Goal: Information Seeking & Learning: Learn about a topic

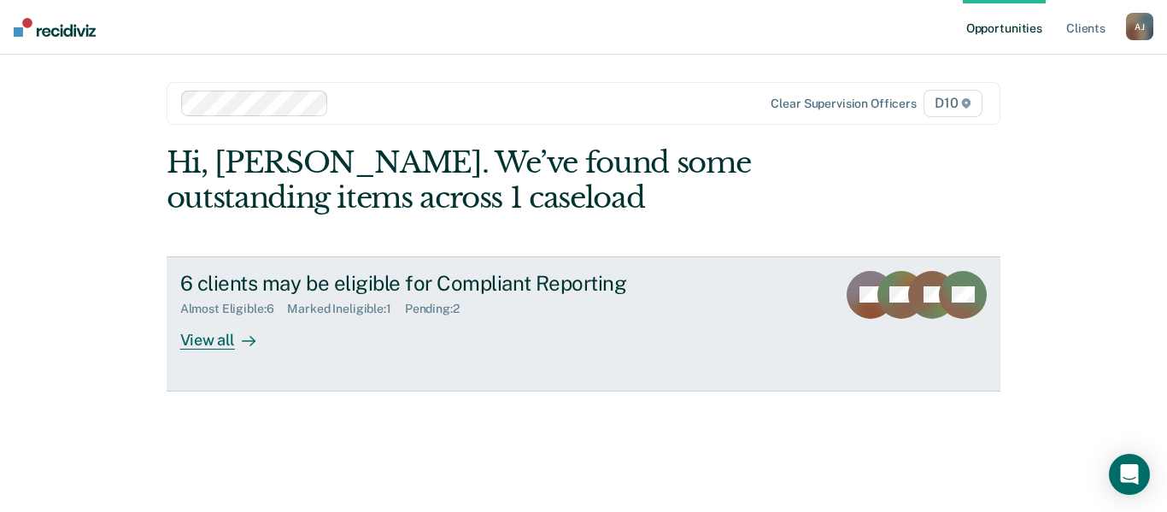
click at [421, 291] on div "6 clients may be eligible for Compliant Reporting" at bounding box center [480, 283] width 600 height 25
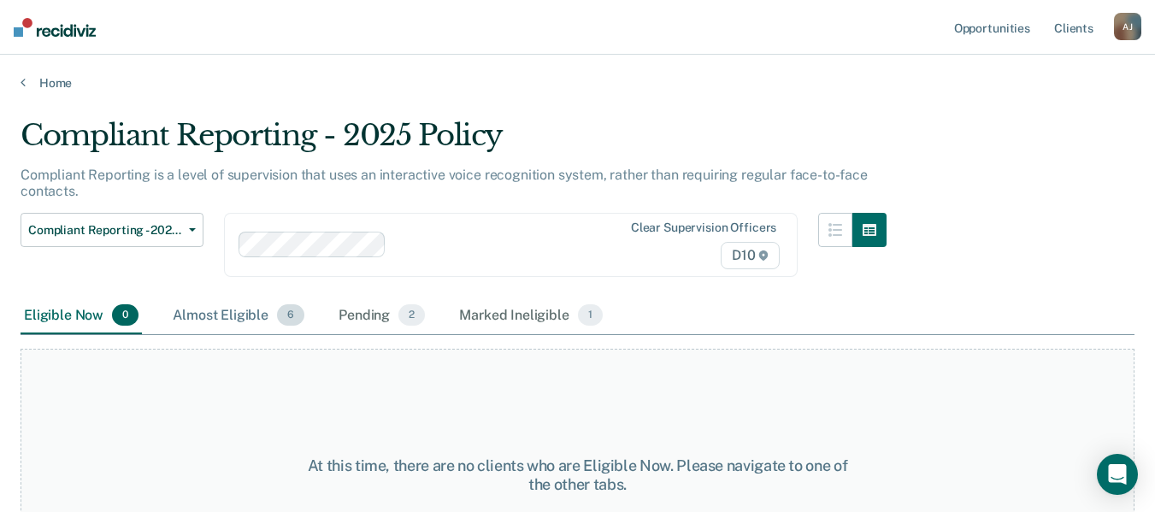
click at [247, 313] on div "Almost Eligible 6" at bounding box center [238, 316] width 138 height 38
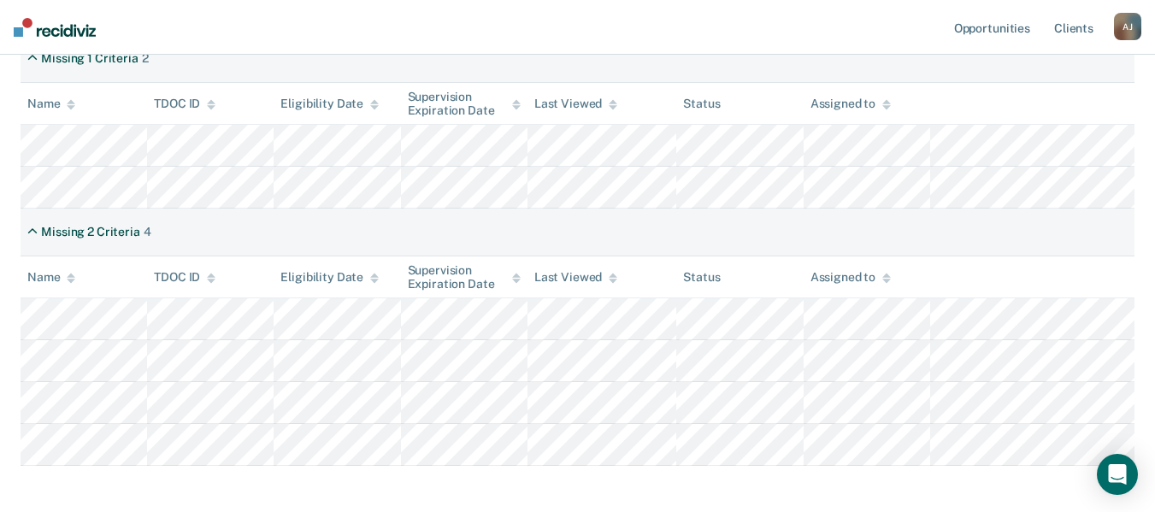
scroll to position [312, 0]
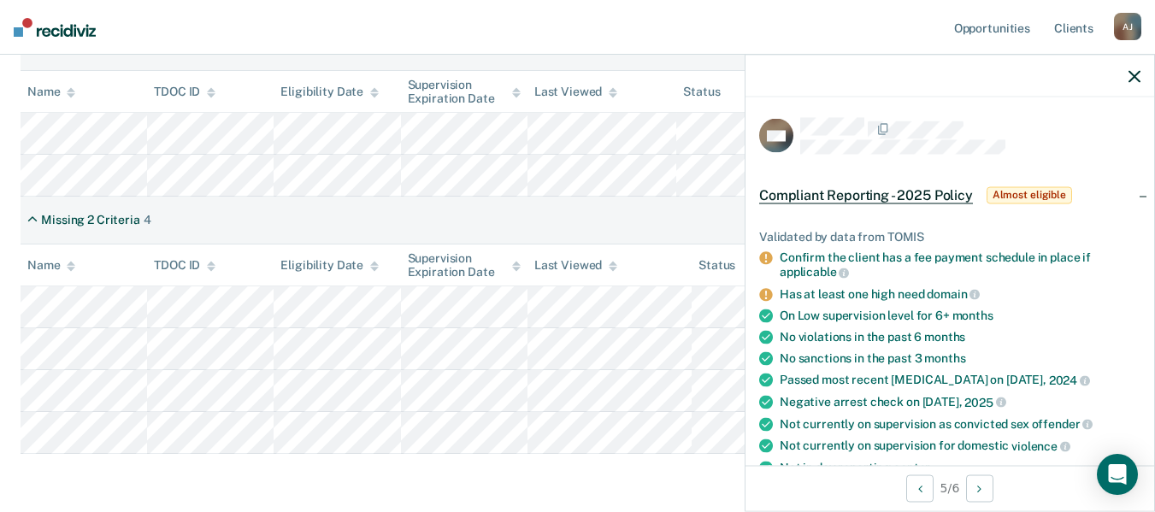
click at [593, 474] on div "Compliant Reporting - 2025 Policy Compliant Reporting is a level of supervision…" at bounding box center [578, 154] width 1114 height 697
